Goal: Information Seeking & Learning: Check status

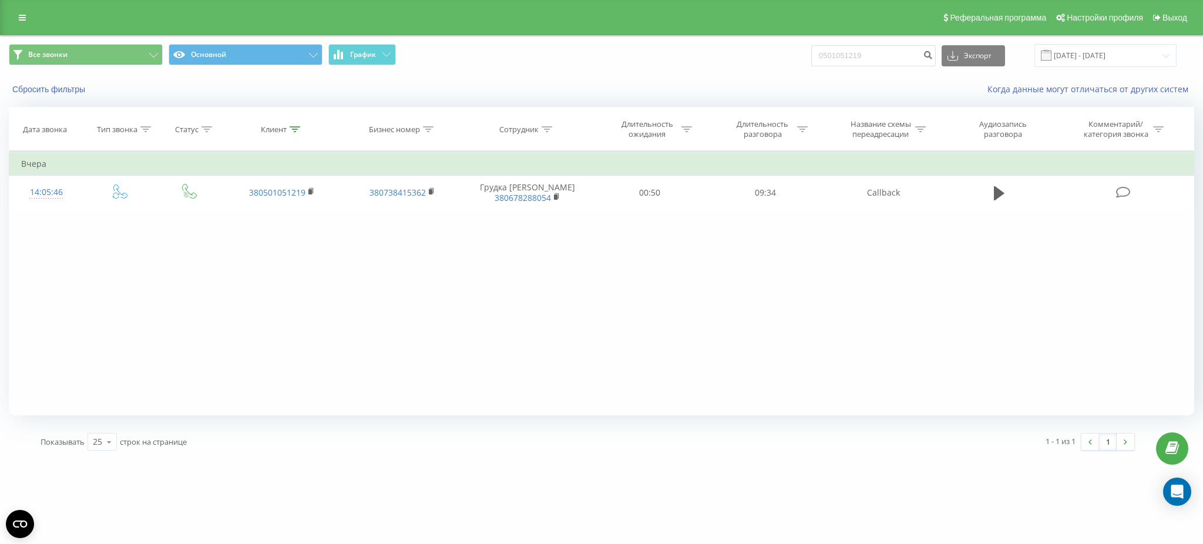
drag, startPoint x: 914, startPoint y: 43, endPoint x: 897, endPoint y: 43, distance: 17.0
click at [897, 44] on div "0501051219 Экспорт .csv .xls .xlsx [DATE] - [DATE]" at bounding box center [993, 55] width 365 height 23
click at [893, 48] on input "0501051219" at bounding box center [873, 55] width 125 height 21
drag, startPoint x: 888, startPoint y: 50, endPoint x: 739, endPoint y: 51, distance: 148.6
click at [739, 51] on div "Все звонки Основной График 0501051219 Экспорт .csv .xls .xlsx [DATE] - [DATE]" at bounding box center [601, 55] width 1185 height 23
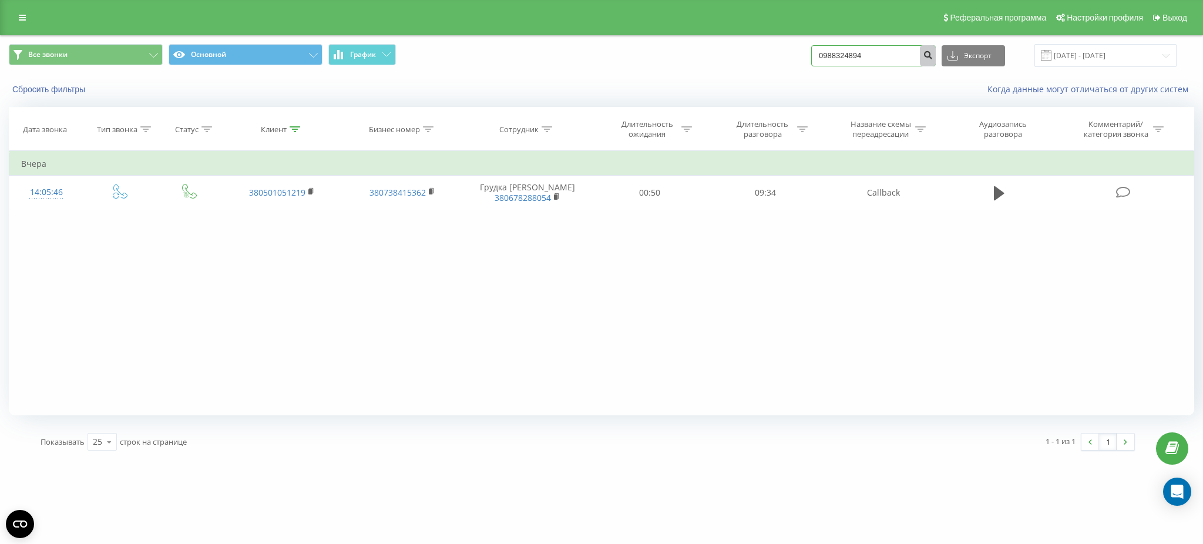
type input "0988324894"
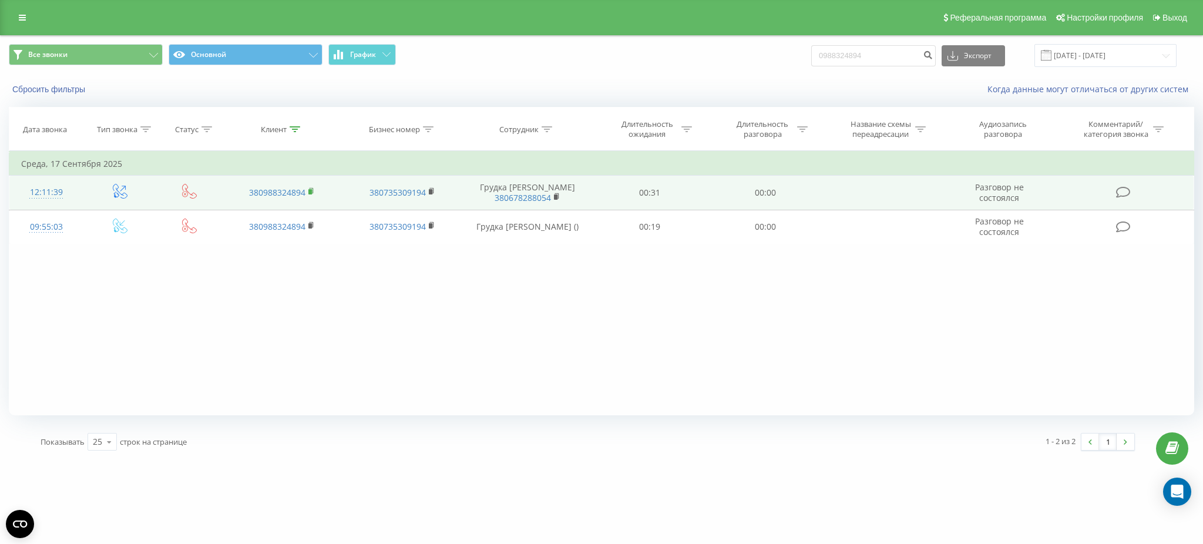
click at [311, 194] on rect at bounding box center [310, 191] width 4 height 5
click at [310, 194] on rect at bounding box center [310, 191] width 4 height 5
